Goal: Contribute content: Contribute content

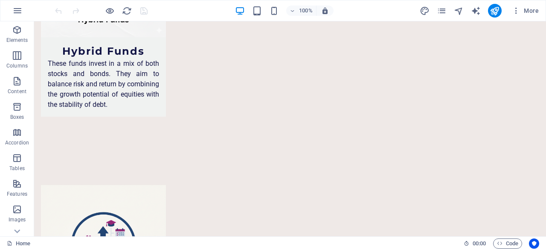
scroll to position [3981, 0]
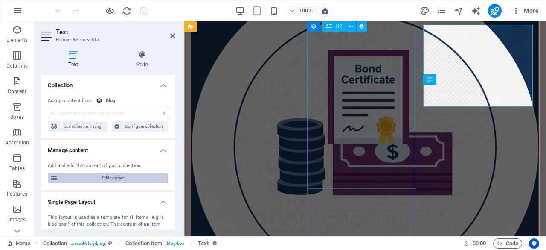
scroll to position [4311, 0]
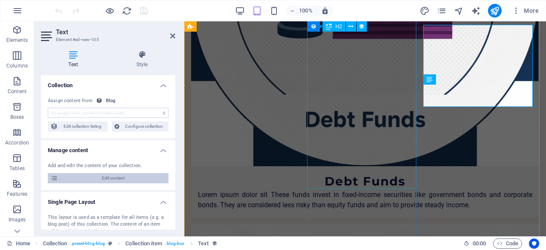
select select "description"
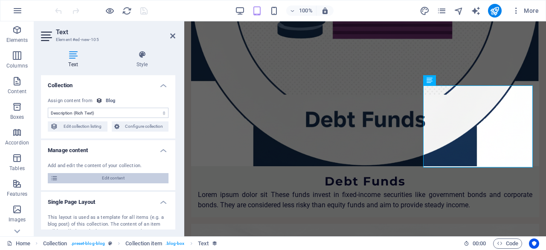
click at [137, 180] on span "Edit content" at bounding box center [113, 178] width 105 height 10
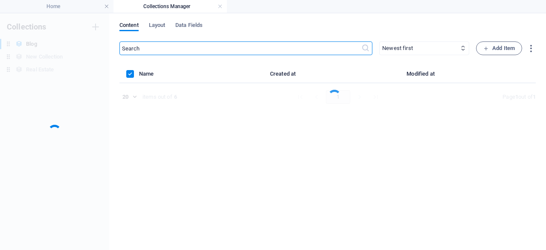
scroll to position [0, 0]
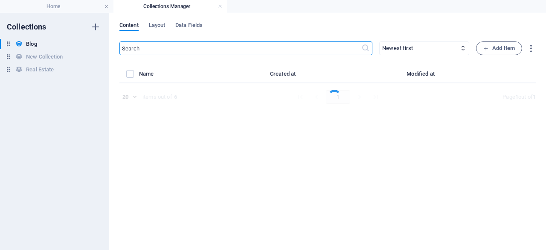
select select
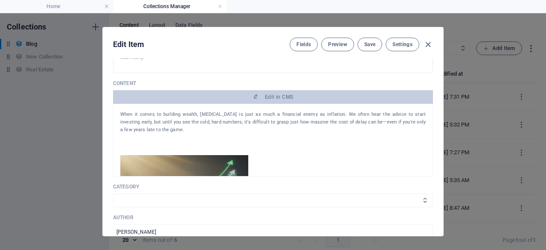
scroll to position [116, 0]
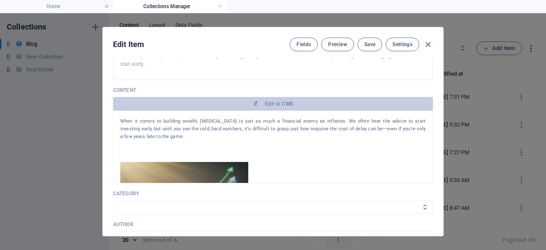
click at [444, 88] on div "Edit Item Fields Preview Save Settings Name The True 'Cost of Delay' in Mutual …" at bounding box center [273, 131] width 546 height 236
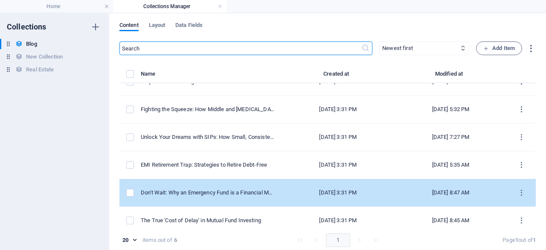
scroll to position [22, 0]
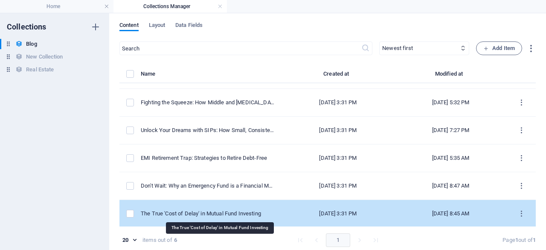
click at [269, 212] on div "The True 'Cost of Delay' in Mutual Fund Investing" at bounding box center [208, 213] width 134 height 8
select select
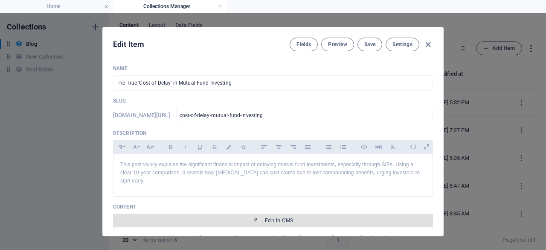
click at [279, 219] on span "Edit in CMS" at bounding box center [279, 220] width 28 height 7
click at [279, 219] on div "Elements Columns Content Boxes Accordion Tables Features Images Slider Header F…" at bounding box center [273, 131] width 546 height 236
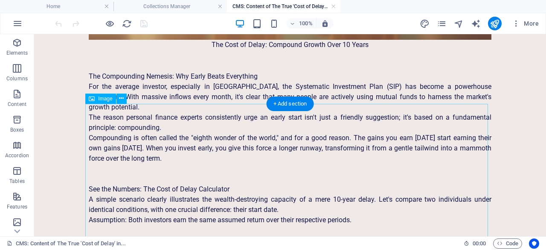
scroll to position [725, 0]
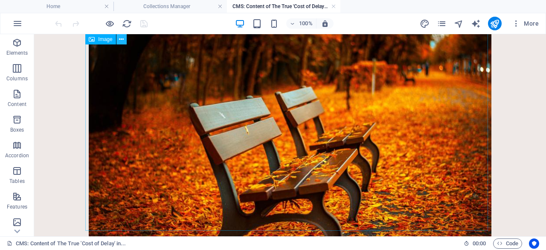
click at [122, 41] on icon at bounding box center [121, 39] width 5 height 9
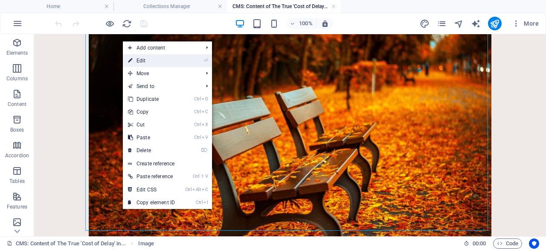
click at [135, 61] on link "⏎ Edit" at bounding box center [151, 60] width 57 height 13
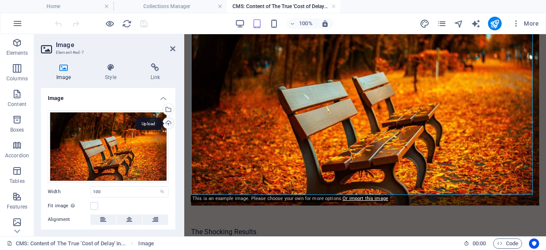
click at [169, 122] on div "Upload" at bounding box center [167, 123] width 13 height 13
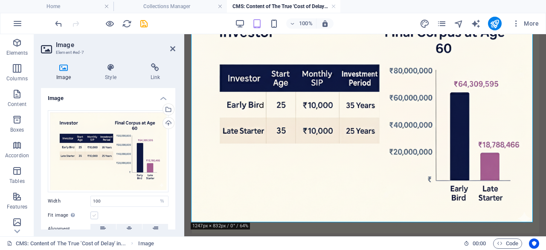
click at [94, 213] on label at bounding box center [94, 215] width 8 height 8
click at [0, 0] on input "Fit image Automatically fit image to a fixed width and height" at bounding box center [0, 0] width 0 height 0
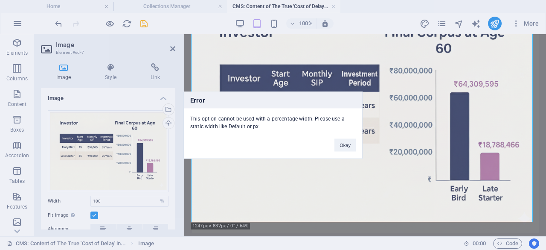
click at [96, 213] on div "Error This option cannot be used with a percentage width. Please use a static w…" at bounding box center [273, 125] width 546 height 250
click at [95, 215] on div "Error This option cannot be used with a percentage width. Please use a static w…" at bounding box center [273, 125] width 546 height 250
click at [342, 146] on button "Okay" at bounding box center [344, 144] width 21 height 13
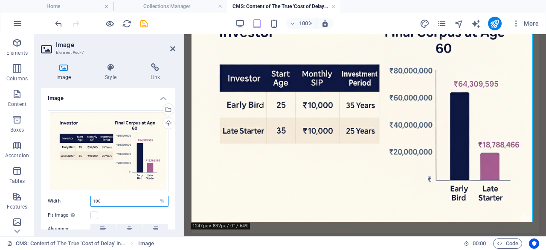
click at [139, 200] on input "100" at bounding box center [129, 201] width 77 height 10
click at [158, 201] on select "Default auto px rem % em vh vw" at bounding box center [162, 201] width 12 height 10
select select "auto"
click at [156, 196] on select "Default auto px rem % em vh vw" at bounding box center [162, 201] width 12 height 10
select select "DISABLED_OPTION_VALUE"
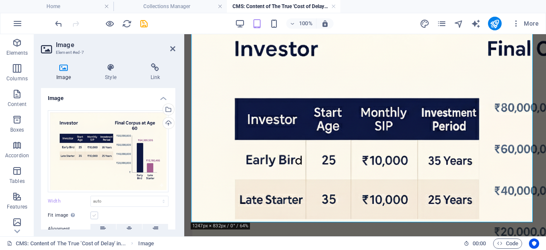
click at [95, 214] on label at bounding box center [94, 215] width 8 height 8
click at [0, 0] on input "Fit image Automatically fit image to a fixed width and height" at bounding box center [0, 0] width 0 height 0
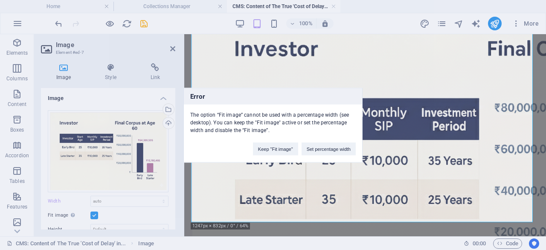
click at [94, 215] on div "Error The option “Fit image” cannot be used with a percentage width (see deskto…" at bounding box center [273, 125] width 546 height 250
click at [97, 214] on div "Error The option “Fit image” cannot be used with a percentage width (see deskto…" at bounding box center [273, 125] width 546 height 250
click at [108, 200] on div "Error The option “Fit image” cannot be used with a percentage width (see deskto…" at bounding box center [273, 125] width 546 height 250
click at [289, 149] on button "Keep "Fit image"" at bounding box center [275, 148] width 45 height 13
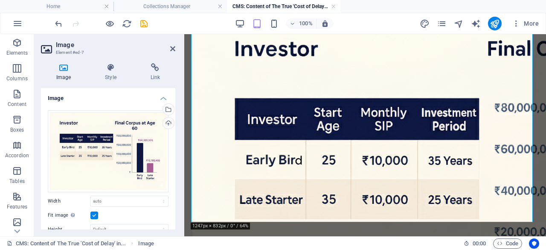
scroll to position [153, 0]
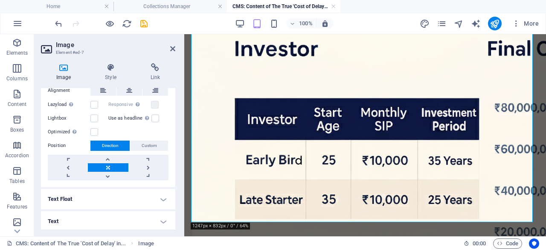
click at [162, 218] on h4 "Text" at bounding box center [108, 221] width 134 height 20
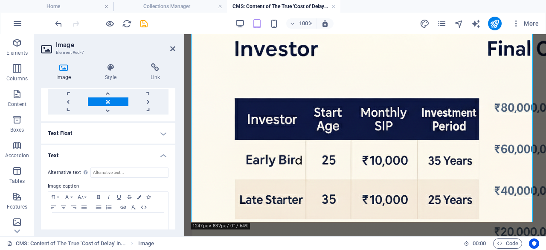
scroll to position [233, 0]
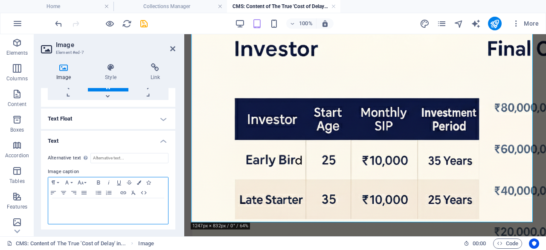
click at [132, 215] on div at bounding box center [108, 211] width 120 height 26
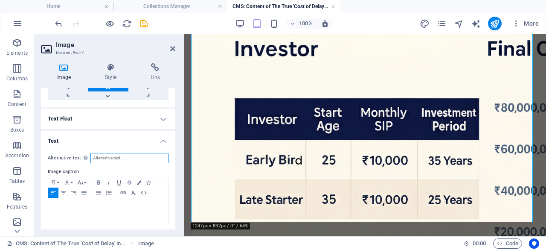
click at [136, 158] on input "Alternative text The alternative text is used by devices that cannot display im…" at bounding box center [129, 158] width 78 height 10
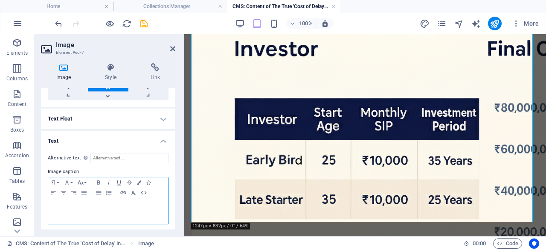
click at [90, 203] on p at bounding box center [107, 206] width 111 height 8
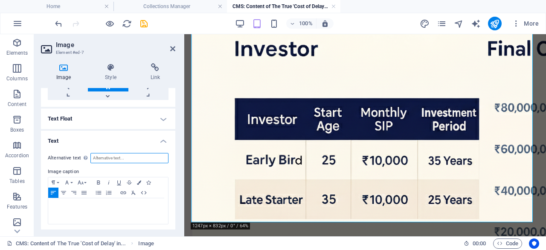
click at [116, 156] on input "Alternative text The alternative text is used by devices that cannot display im…" at bounding box center [129, 158] width 78 height 10
paste input "Financial graphic comparing two investors with a ₹10,000 monthly SIP until age …"
type input "Financial graphic comparing two investors with a ₹10,000 monthly SIP until age …"
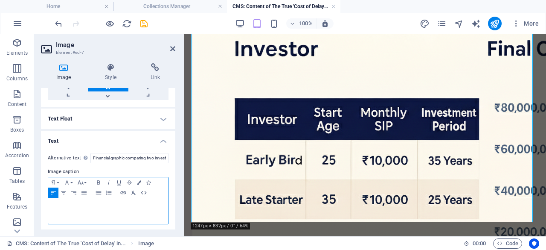
click at [93, 206] on p at bounding box center [107, 206] width 111 height 8
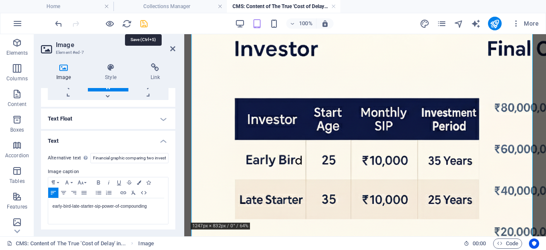
click at [141, 21] on icon "save" at bounding box center [144, 24] width 10 height 10
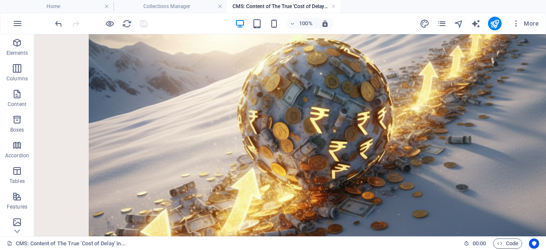
scroll to position [1486, 0]
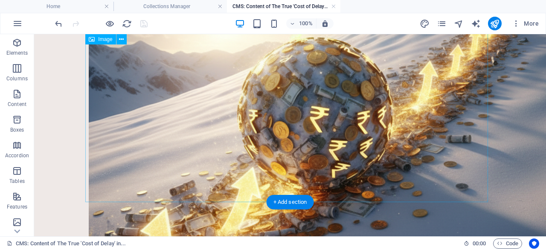
click at [241, 198] on figure "A creative, inspiring illustration depicting the concept of compounding. A smal…" at bounding box center [290, 126] width 403 height 563
click at [241, 180] on figure "A creative, inspiring illustration depicting the concept of compounding. A smal…" at bounding box center [290, 126] width 403 height 563
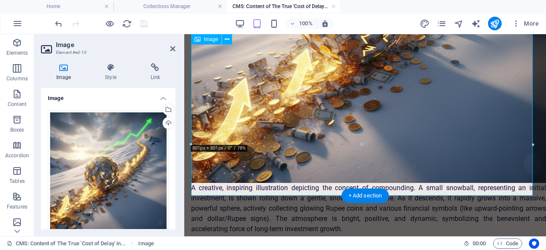
scroll to position [1360, 0]
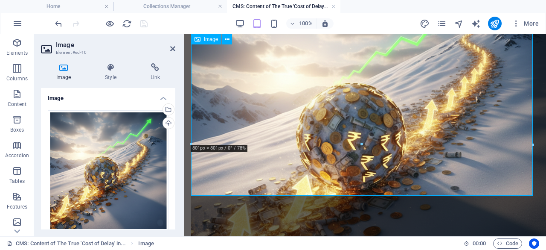
click at [347, 191] on figure "A creative, inspiring illustration depicting the concept of compounding. A smal…" at bounding box center [365, 153] width 348 height 413
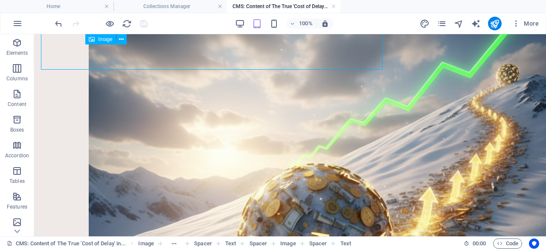
scroll to position [1486, 0]
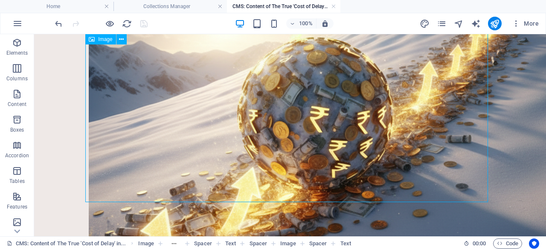
click at [282, 182] on figure "A creative, inspiring illustration depicting the concept of compounding. A smal…" at bounding box center [290, 126] width 403 height 563
drag, startPoint x: 240, startPoint y: 195, endPoint x: 212, endPoint y: 197, distance: 28.6
click at [212, 197] on figure "A creative, inspiring illustration depicting the concept of compounding. A smal…" at bounding box center [290, 126] width 403 height 563
click at [210, 183] on figure "A creative, inspiring illustration depicting the concept of compounding. A smal…" at bounding box center [290, 126] width 403 height 563
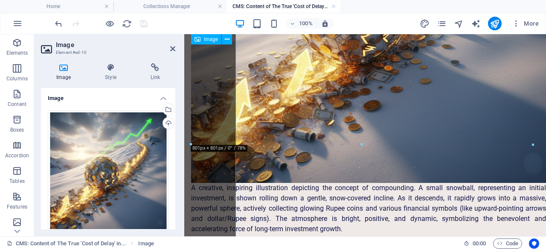
scroll to position [1360, 0]
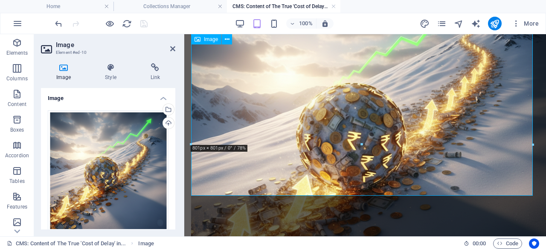
click at [229, 175] on figure "A creative, inspiring illustration depicting the concept of compounding. A smal…" at bounding box center [365, 153] width 348 height 413
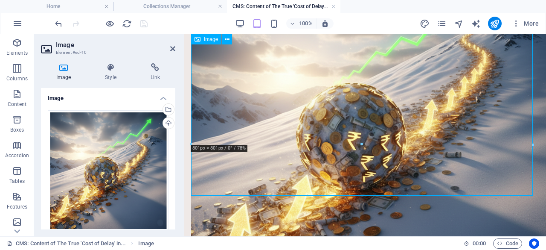
click at [229, 175] on figure "A creative, inspiring illustration depicting the concept of compounding. A smal…" at bounding box center [365, 153] width 348 height 413
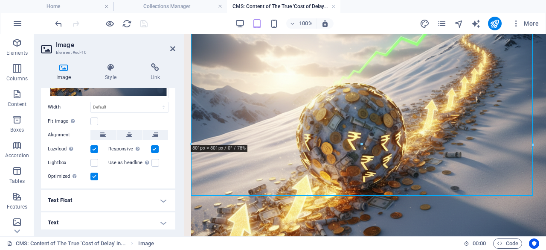
scroll to position [134, 0]
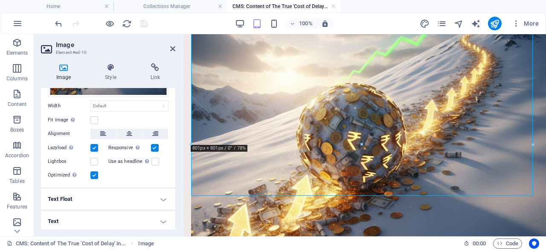
click at [164, 218] on h4 "Text" at bounding box center [108, 221] width 134 height 20
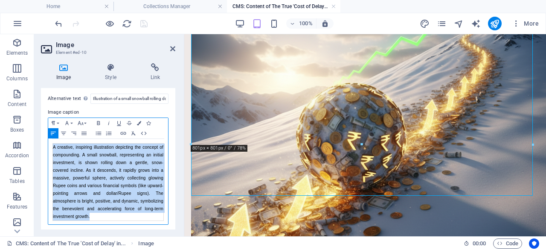
drag, startPoint x: 122, startPoint y: 215, endPoint x: 115, endPoint y: 214, distance: 6.5
click at [115, 214] on div "A creative, inspiring illustration depicting the concept of compounding. A smal…" at bounding box center [108, 181] width 110 height 77
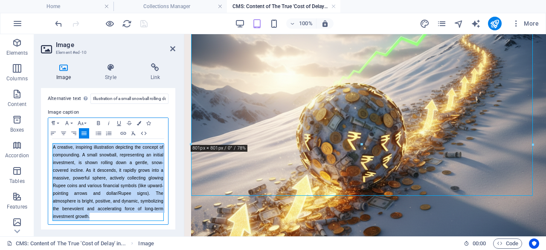
drag, startPoint x: 115, startPoint y: 215, endPoint x: 51, endPoint y: 144, distance: 96.1
click at [51, 144] on div "A creative, inspiring illustration depicting the concept of compounding. A smal…" at bounding box center [108, 182] width 120 height 86
copy tbody "A creative, inspiring illustration depicting the concept of compounding. A smal…"
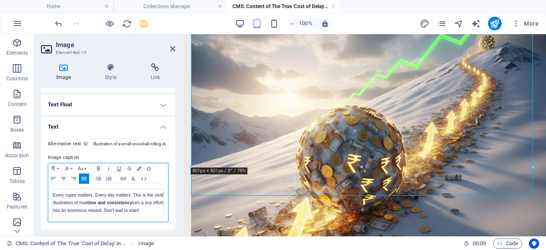
scroll to position [226, 0]
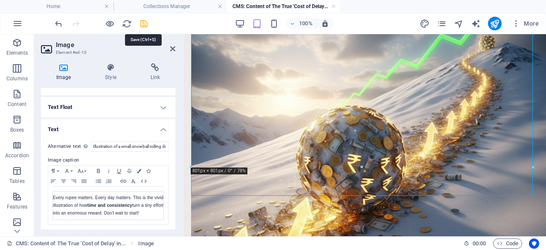
click at [145, 23] on icon "save" at bounding box center [144, 24] width 10 height 10
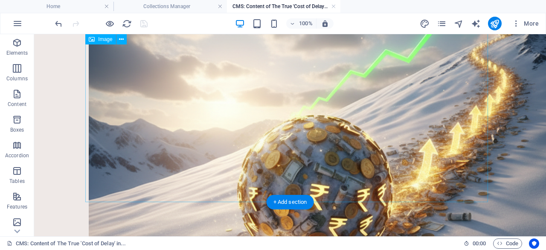
scroll to position [1463, 0]
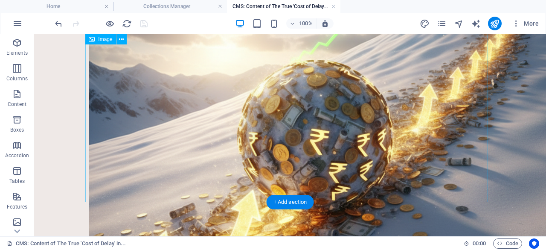
click at [223, 193] on figure "Every rupee matters. Every day matters. This is the vivid illustration of how t…" at bounding box center [290, 137] width 403 height 540
click at [274, 202] on div "+ Add section" at bounding box center [290, 201] width 47 height 15
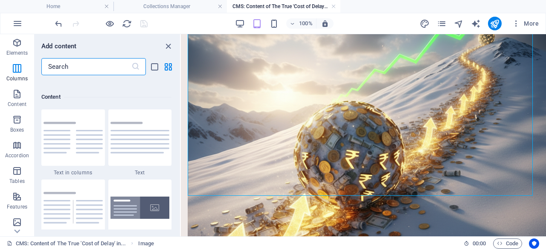
scroll to position [1402, 0]
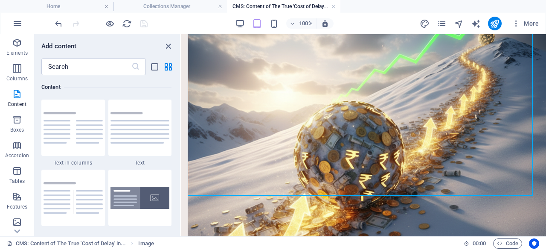
click at [173, 43] on div "Add content" at bounding box center [107, 46] width 145 height 10
click at [169, 46] on icon "close panel" at bounding box center [168, 46] width 10 height 10
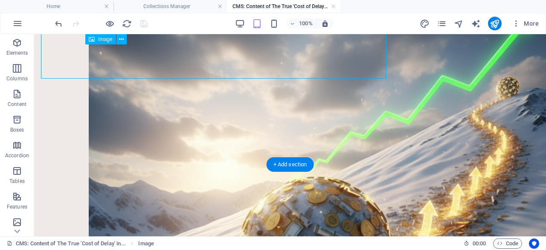
scroll to position [1463, 0]
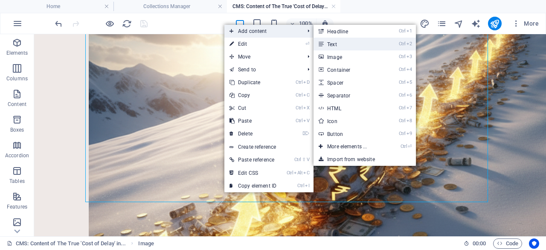
click at [334, 45] on link "Ctrl 2 Text" at bounding box center [349, 44] width 70 height 13
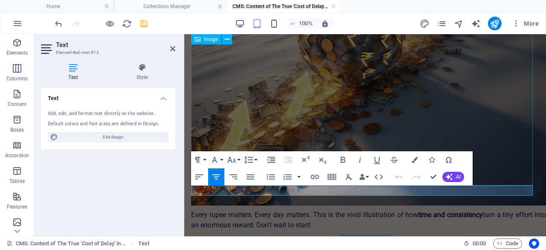
scroll to position [1348, 0]
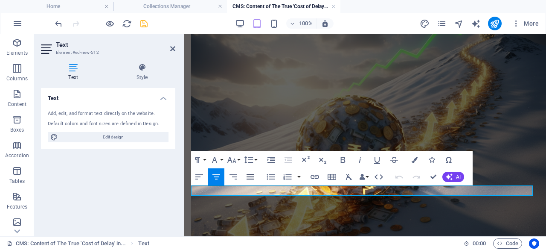
click at [253, 175] on icon "button" at bounding box center [250, 176] width 10 height 10
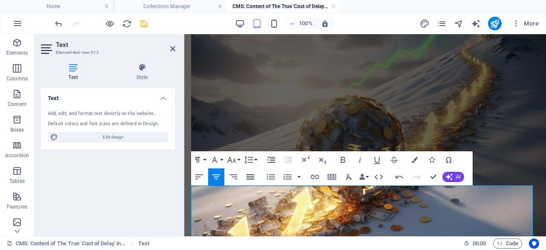
click at [250, 175] on icon "button" at bounding box center [250, 176] width 10 height 10
click at [411, 158] on button "Colors" at bounding box center [414, 159] width 16 height 17
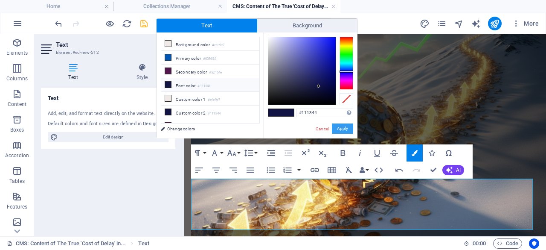
click at [343, 127] on button "Apply" at bounding box center [342, 128] width 21 height 10
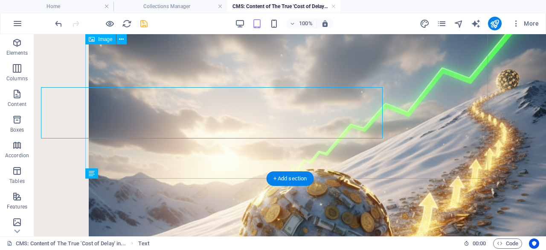
scroll to position [1446, 0]
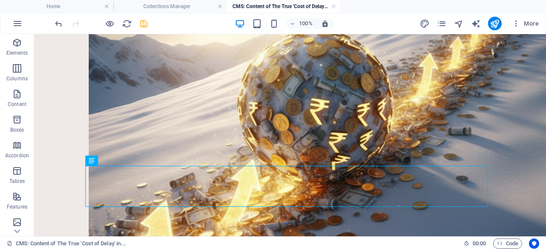
scroll to position [1504, 0]
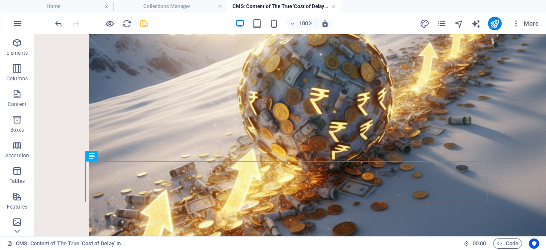
click at [146, 23] on icon "save" at bounding box center [144, 24] width 10 height 10
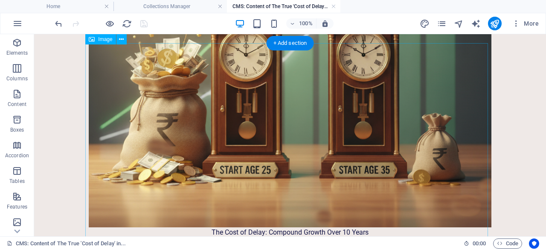
scroll to position [0, 0]
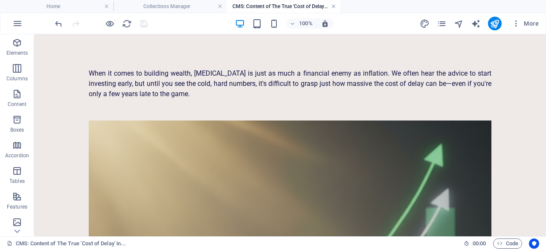
click at [334, 5] on link at bounding box center [333, 7] width 5 height 8
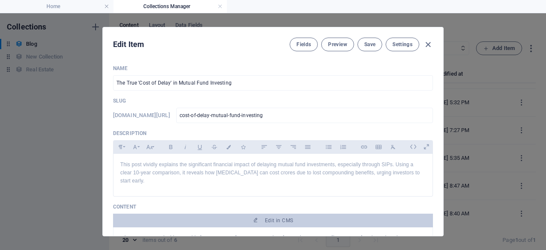
scroll to position [241, 0]
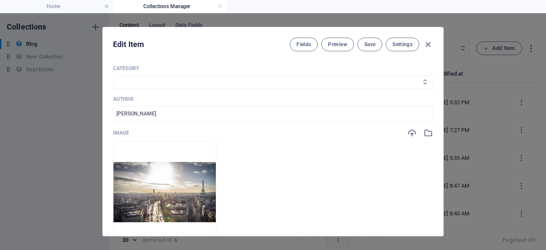
click at [337, 81] on select "Investing Wealth SIP SWP Savings" at bounding box center [273, 82] width 320 height 14
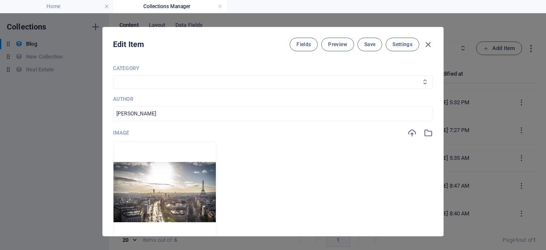
select select "Investing"
click at [113, 75] on select "Investing Wealth SIP SWP Savings" at bounding box center [273, 82] width 320 height 14
click at [328, 111] on input "[PERSON_NAME]" at bounding box center [273, 113] width 320 height 15
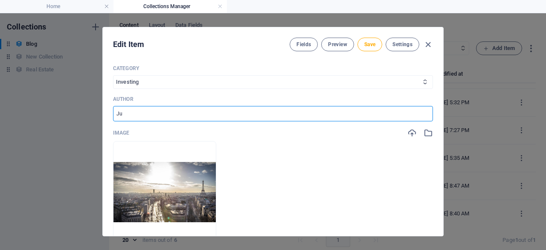
type input "J"
type input "[PERSON_NAME]"
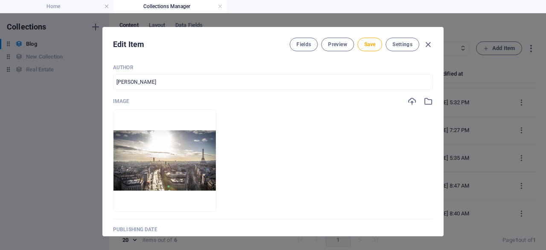
scroll to position [319, 0]
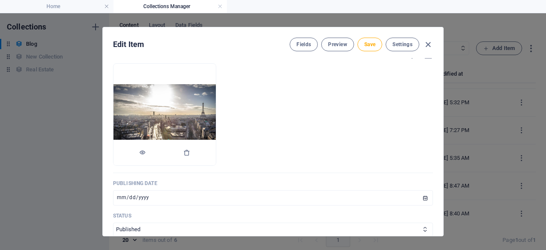
click at [216, 121] on img at bounding box center [164, 114] width 102 height 60
drag, startPoint x: 442, startPoint y: 122, endPoint x: 442, endPoint y: 114, distance: 7.3
click at [442, 114] on div "Edit Item Fields Preview Save Settings Name The True 'Cost of Delay' in Mutual …" at bounding box center [272, 131] width 341 height 209
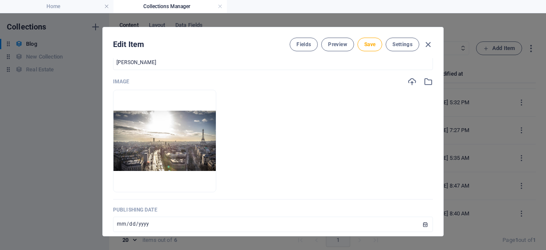
scroll to position [283, 0]
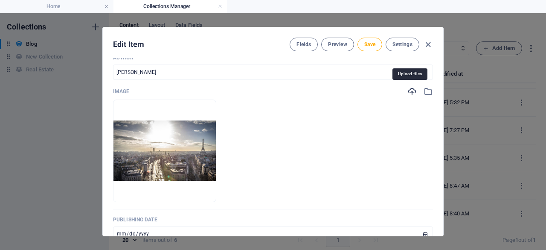
click at [407, 87] on icon "button" at bounding box center [411, 91] width 9 height 9
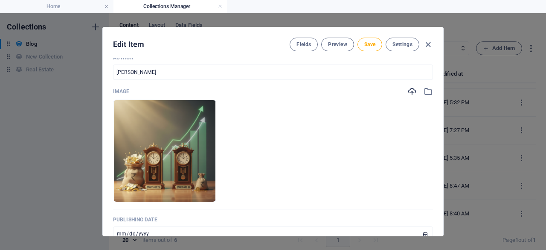
drag, startPoint x: 440, startPoint y: 122, endPoint x: 443, endPoint y: 142, distance: 19.8
click at [443, 142] on div "Edit Item Fields Preview Save Settings Name The True 'Cost of Delay' in Mutual …" at bounding box center [273, 131] width 546 height 236
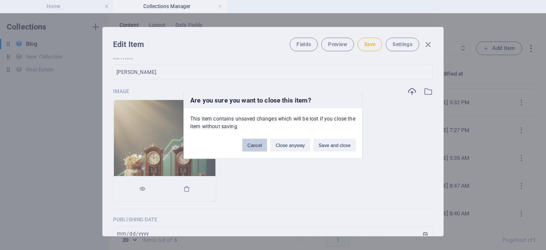
click at [250, 145] on button "Cancel" at bounding box center [254, 144] width 25 height 13
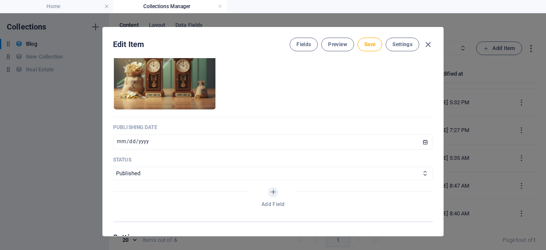
scroll to position [378, 0]
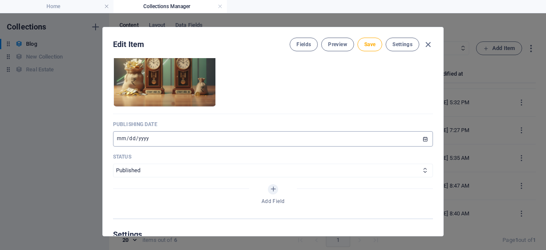
click at [421, 137] on input "[DATE]" at bounding box center [273, 138] width 320 height 15
type input "[DATE]"
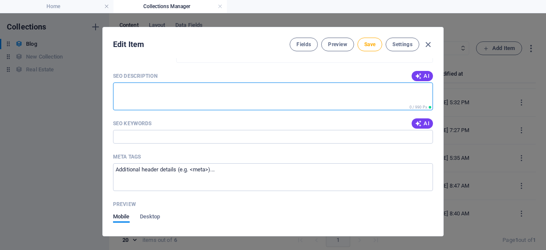
click at [311, 95] on textarea "SEO Description" at bounding box center [273, 96] width 320 height 28
paste textarea "Discover the staggering financial cost of delaying your mutual fund investments…"
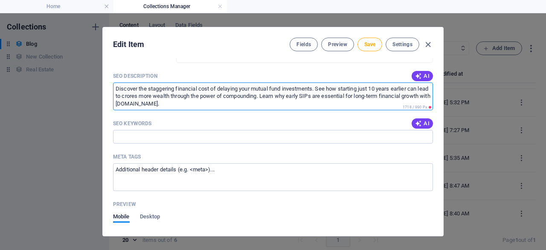
scroll to position [4, 0]
type textarea "Discover the staggering financial cost of delaying your mutual fund investments…"
click at [203, 137] on input "SEO Keywords" at bounding box center [273, 137] width 320 height 14
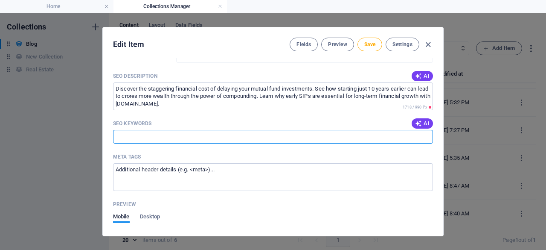
paste input "cost of delay, mutual fund investing, SIP, compounding, start investing early, …"
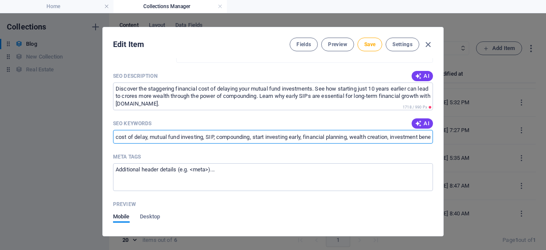
scroll to position [0, 224]
type input "cost of delay, mutual fund investing, SIP, compounding, start investing early, …"
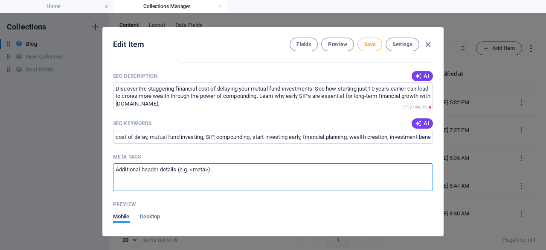
click at [218, 172] on textarea "Meta tags ​" at bounding box center [273, 177] width 320 height 28
paste textarea "html <meta name="title" content="Cost of Delay in Mutual Funds: Why Starting Ea…"
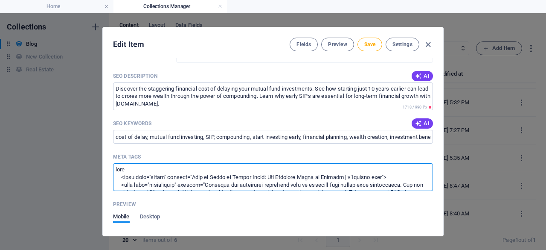
scroll to position [134, 0]
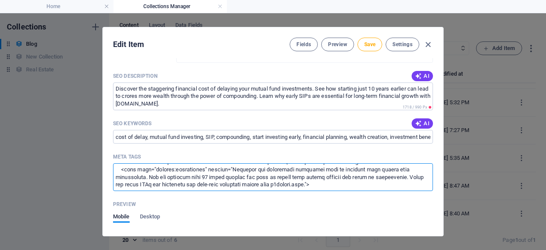
type textarea "html <meta name="title" content="Cost of Delay in Mutual Funds: Why Starting Ea…"
click at [368, 44] on span "Save" at bounding box center [369, 44] width 11 height 7
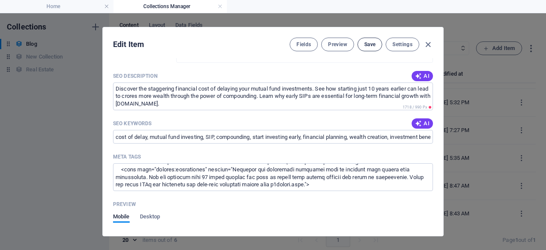
click at [371, 43] on span "Save" at bounding box center [369, 44] width 11 height 7
click at [428, 41] on icon "button" at bounding box center [428, 45] width 10 height 10
type input "cost-of-delay-mutual-fund-investing"
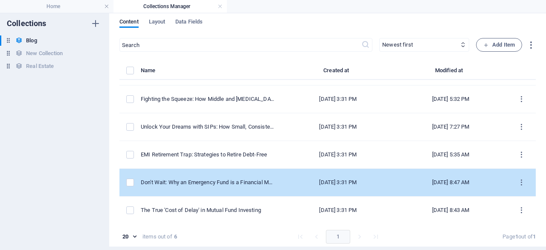
scroll to position [0, 0]
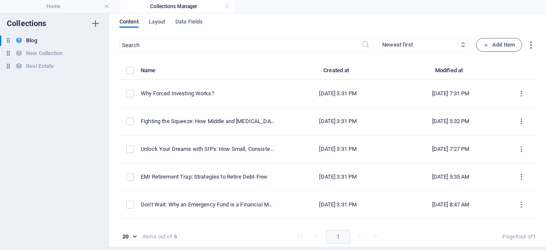
drag, startPoint x: 219, startPoint y: 7, endPoint x: 227, endPoint y: 8, distance: 7.7
click at [70, 6] on h4 "Home" at bounding box center [56, 6] width 113 height 9
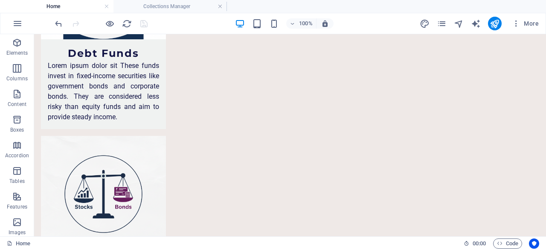
scroll to position [4311, 0]
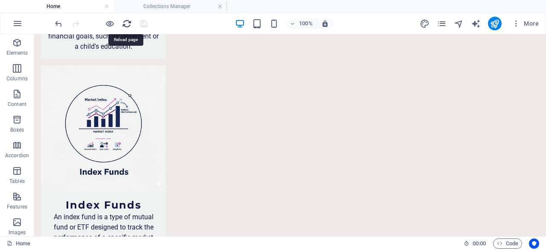
click at [127, 22] on icon "reload" at bounding box center [127, 24] width 10 height 10
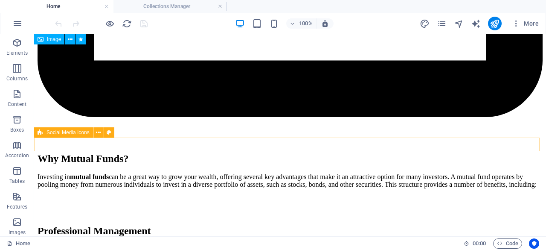
scroll to position [4860, 0]
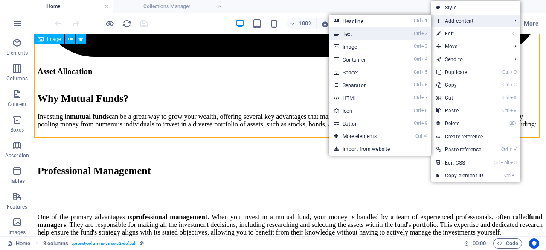
click at [409, 37] on li "Ctrl 2 Text" at bounding box center [380, 33] width 102 height 13
click at [455, 21] on span "Add content" at bounding box center [469, 21] width 76 height 13
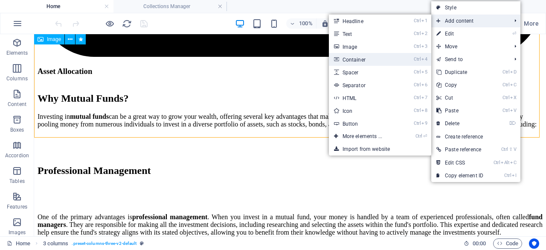
click at [400, 61] on li "Ctrl 4 Container" at bounding box center [380, 59] width 102 height 13
click at [400, 60] on li "Ctrl 4 Container" at bounding box center [380, 59] width 102 height 13
click at [400, 59] on li "Ctrl 4 Container" at bounding box center [380, 59] width 102 height 13
click at [401, 60] on li "Ctrl 4 Container" at bounding box center [380, 59] width 102 height 13
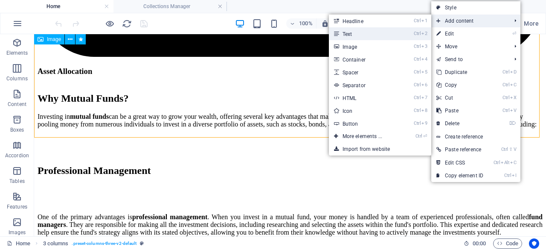
click at [360, 29] on link "Ctrl 2 Text" at bounding box center [364, 33] width 70 height 13
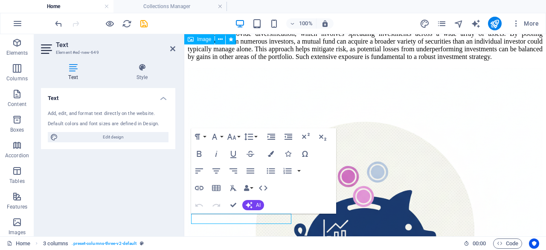
scroll to position [4920, 0]
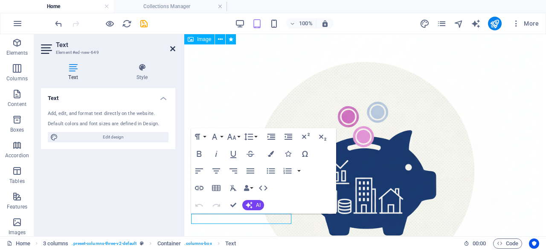
click at [172, 48] on icon at bounding box center [172, 48] width 5 height 7
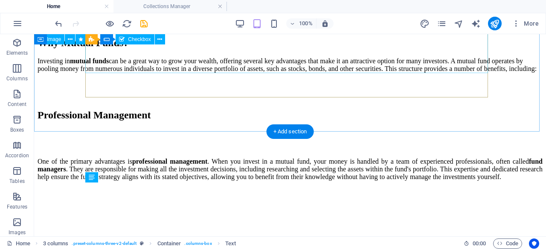
scroll to position [4614, 0]
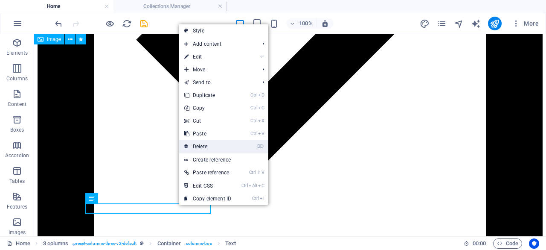
click at [214, 144] on link "⌦ Delete" at bounding box center [207, 146] width 57 height 13
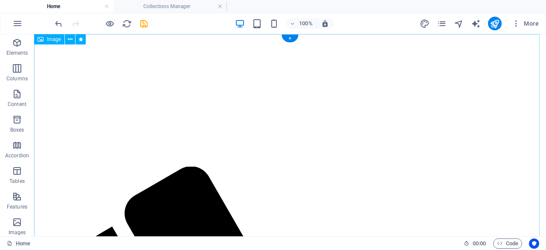
scroll to position [0, 0]
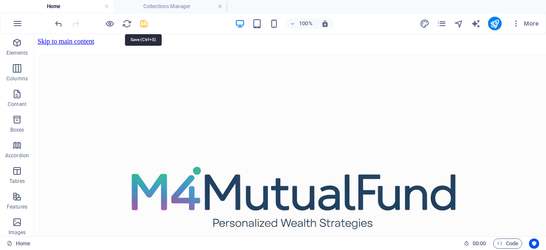
click at [145, 23] on icon "save" at bounding box center [144, 24] width 10 height 10
checkbox input "false"
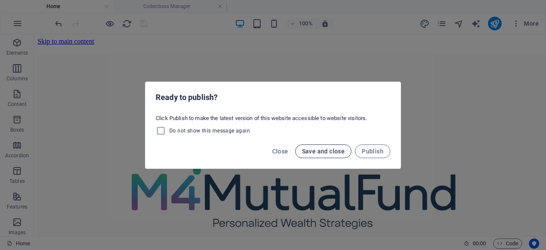
click at [331, 151] on span "Save and close" at bounding box center [323, 151] width 43 height 7
